Goal: Information Seeking & Learning: Compare options

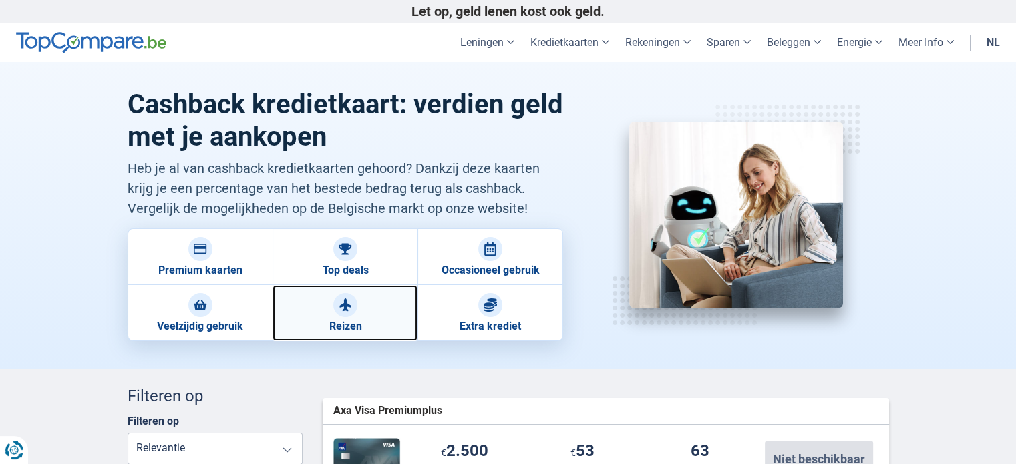
click at [349, 302] on img at bounding box center [345, 304] width 13 height 13
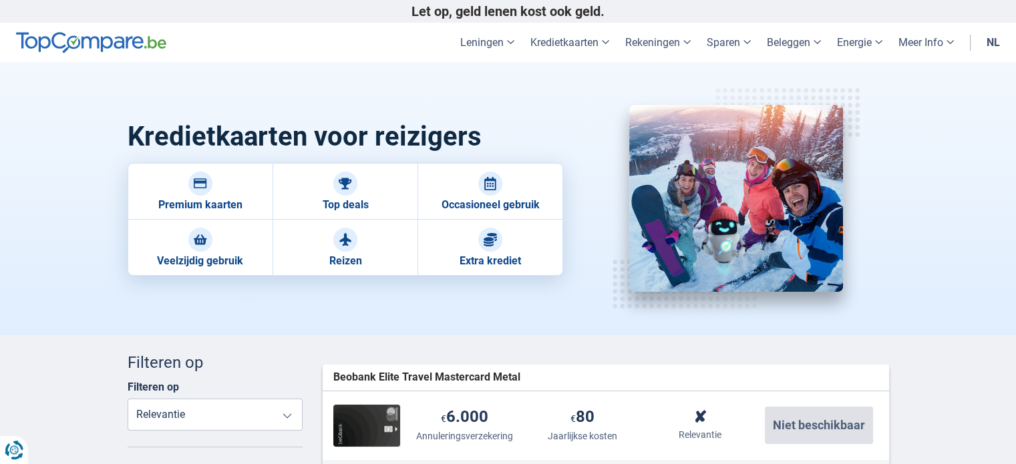
drag, startPoint x: 1015, startPoint y: 37, endPoint x: 1025, endPoint y: 62, distance: 27.3
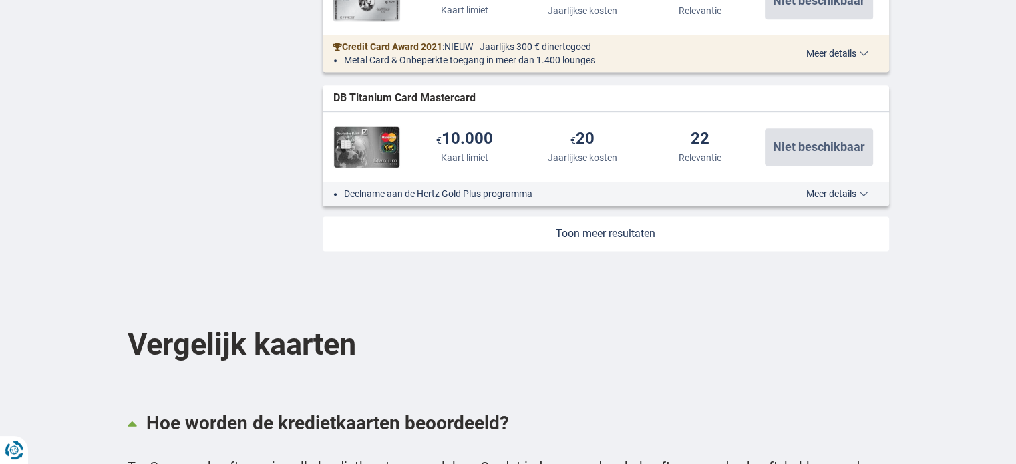
scroll to position [1717, 0]
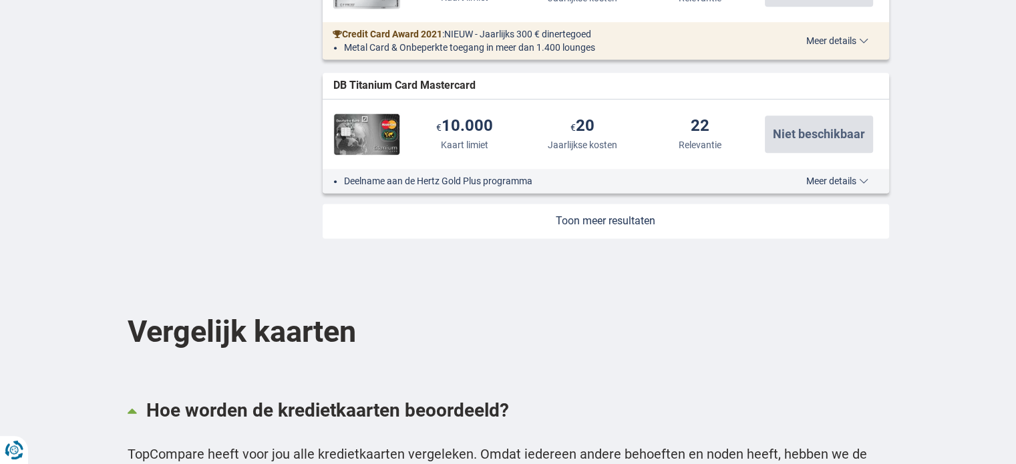
click at [617, 221] on link at bounding box center [606, 221] width 566 height 35
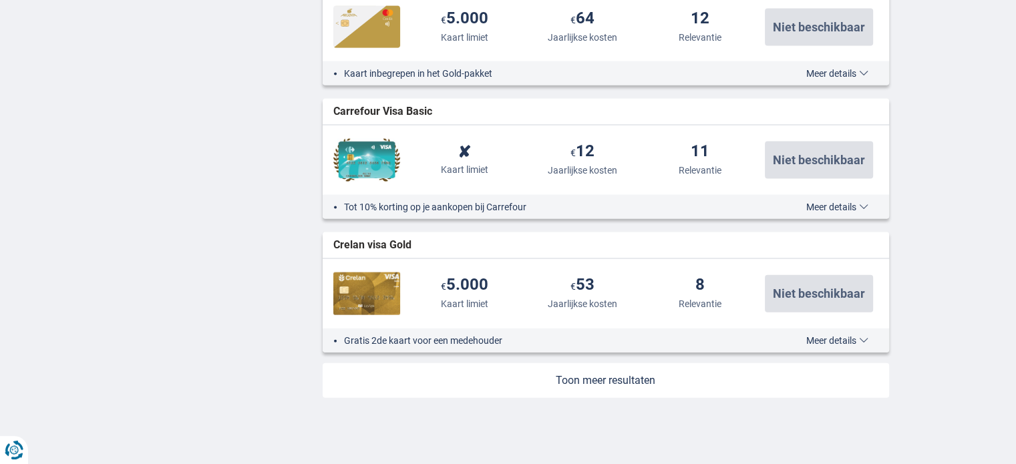
scroll to position [2965, 0]
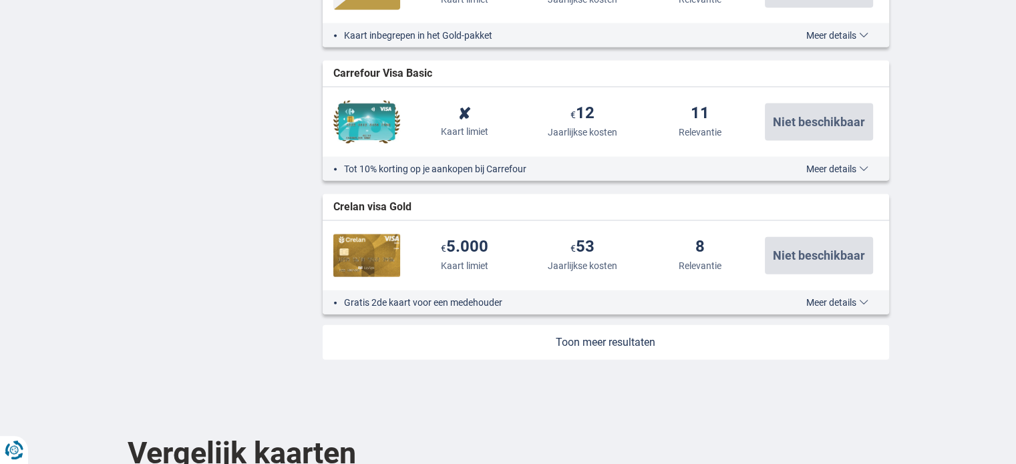
click at [610, 338] on link at bounding box center [606, 342] width 566 height 35
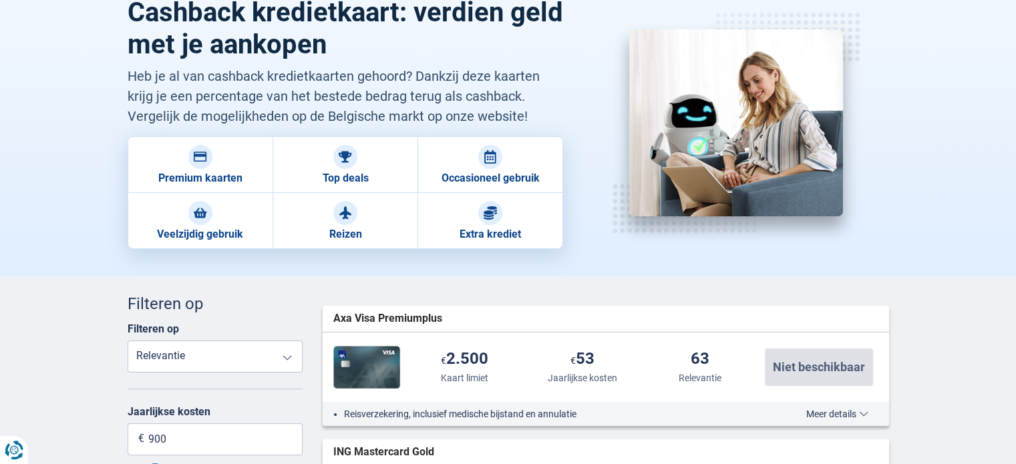
scroll to position [0, 0]
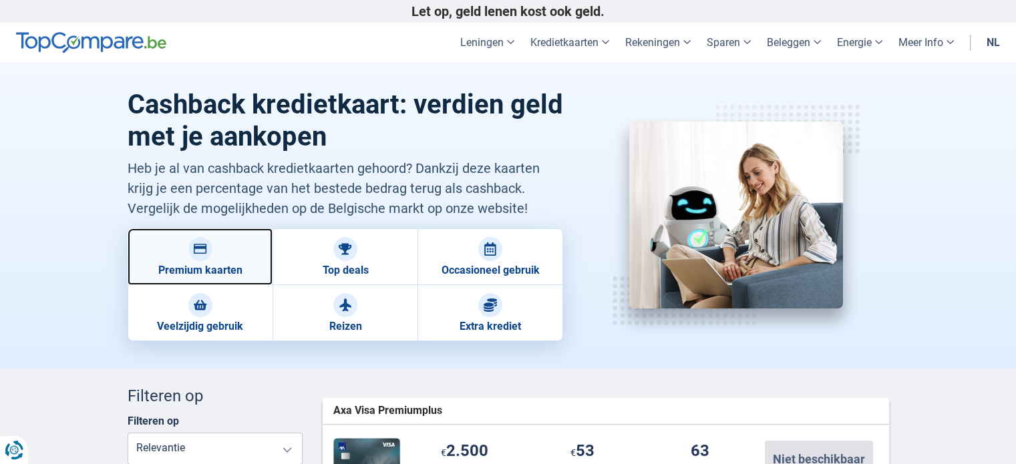
click at [204, 277] on link "Premium kaarten" at bounding box center [200, 256] width 145 height 57
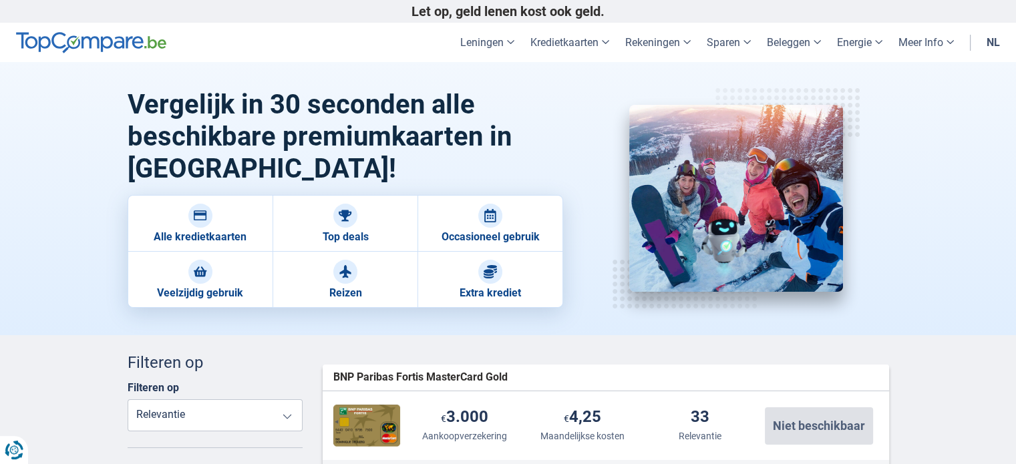
click at [237, 274] on link "Veelzijdig gebruik" at bounding box center [200, 280] width 145 height 56
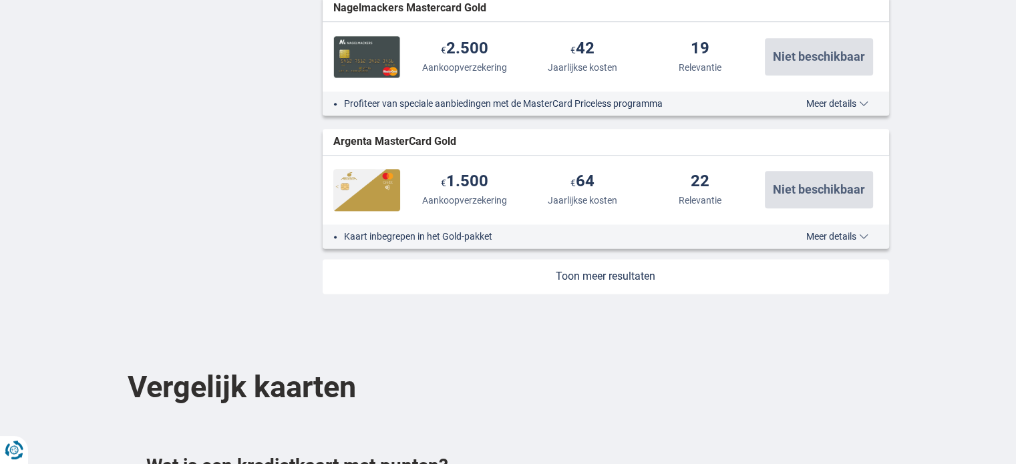
scroll to position [1701, 0]
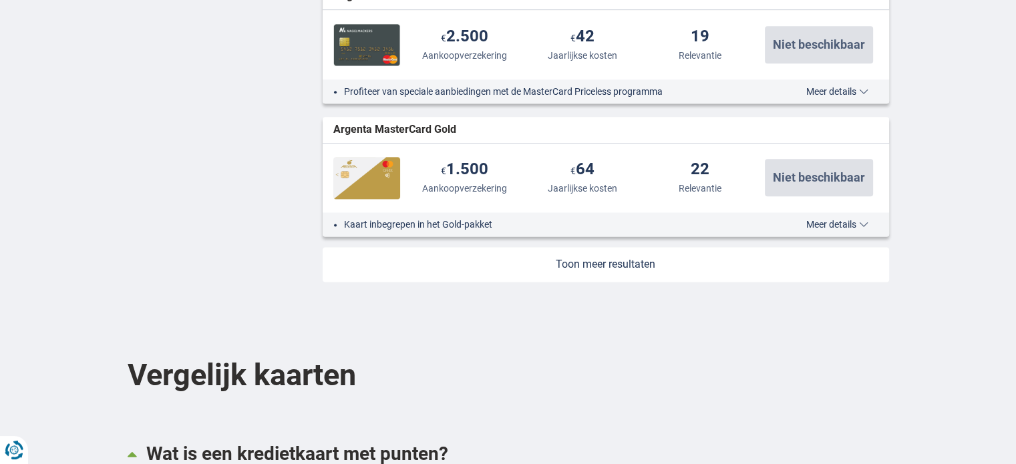
click at [619, 264] on link at bounding box center [606, 264] width 566 height 35
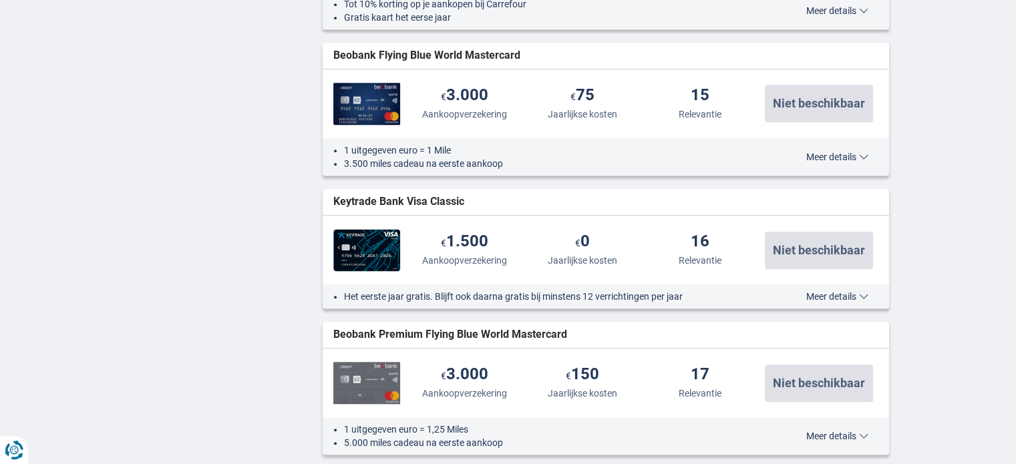
scroll to position [0, 0]
